Goal: Check status: Check status

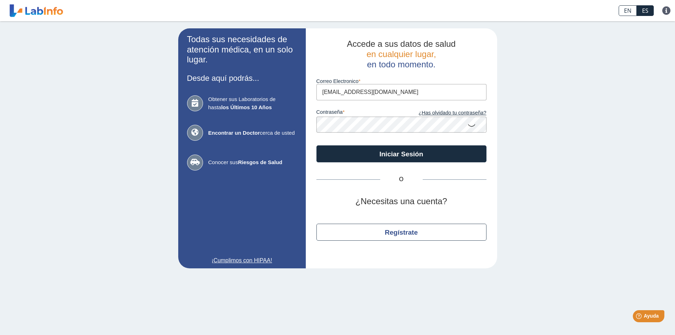
type input "[EMAIL_ADDRESS][DOMAIN_NAME]"
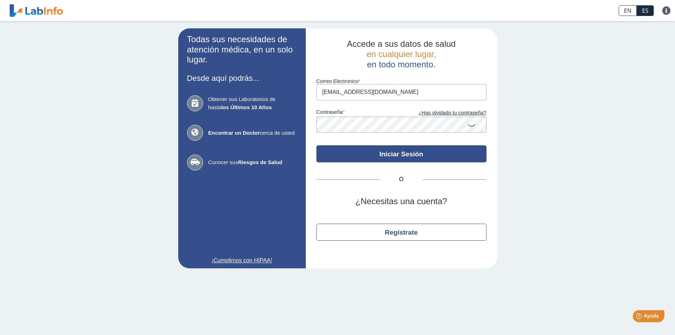
click at [362, 158] on button "Iniciar Sesión" at bounding box center [401, 153] width 170 height 17
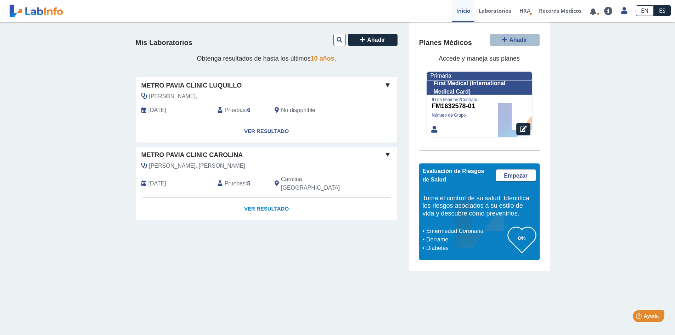
click at [271, 201] on link "Ver Resultado" at bounding box center [266, 209] width 261 height 22
